Goal: Task Accomplishment & Management: Manage account settings

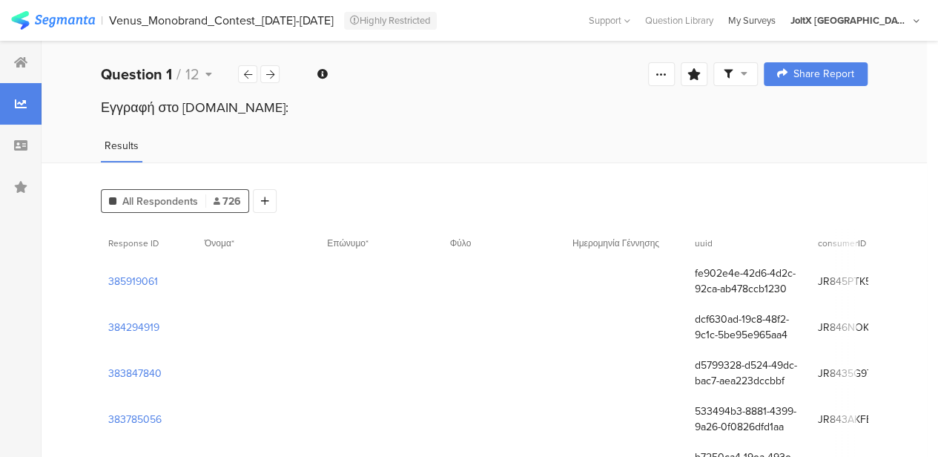
click at [783, 19] on div "My Surveys" at bounding box center [752, 20] width 62 height 14
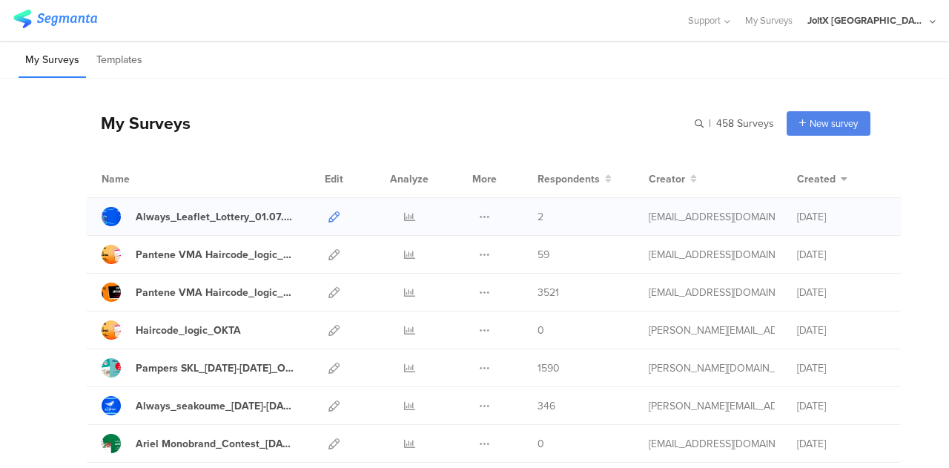
click at [328, 217] on icon at bounding box center [333, 216] width 11 height 11
click at [263, 219] on div "Always_Leaflet_Lottery_01.07.2025-31.12.2025-Okta" at bounding box center [216, 217] width 160 height 16
click at [206, 406] on div "Always_seakoume_03May25-30June25_OKTA" at bounding box center [216, 406] width 160 height 16
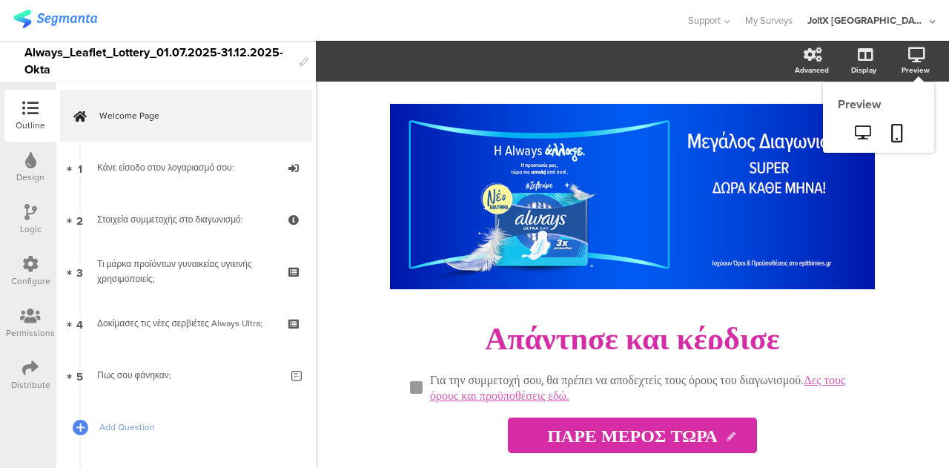
click at [919, 57] on icon at bounding box center [916, 54] width 17 height 15
click at [865, 137] on icon at bounding box center [863, 132] width 16 height 14
